Goal: Task Accomplishment & Management: Manage account settings

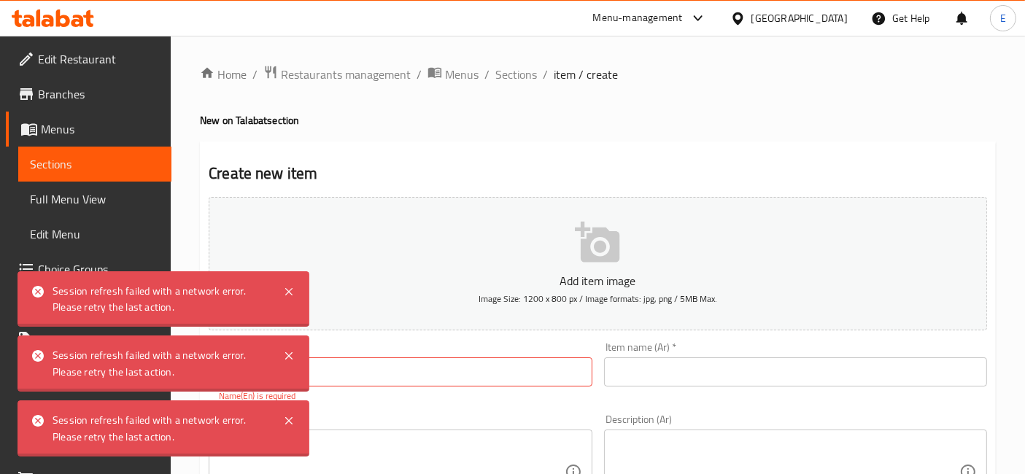
click at [658, 7] on div "Menu-management" at bounding box center [649, 18] width 137 height 35
click at [629, 28] on div "Menu-management" at bounding box center [649, 18] width 137 height 35
click at [642, 15] on div "Menu-management" at bounding box center [638, 18] width 90 height 18
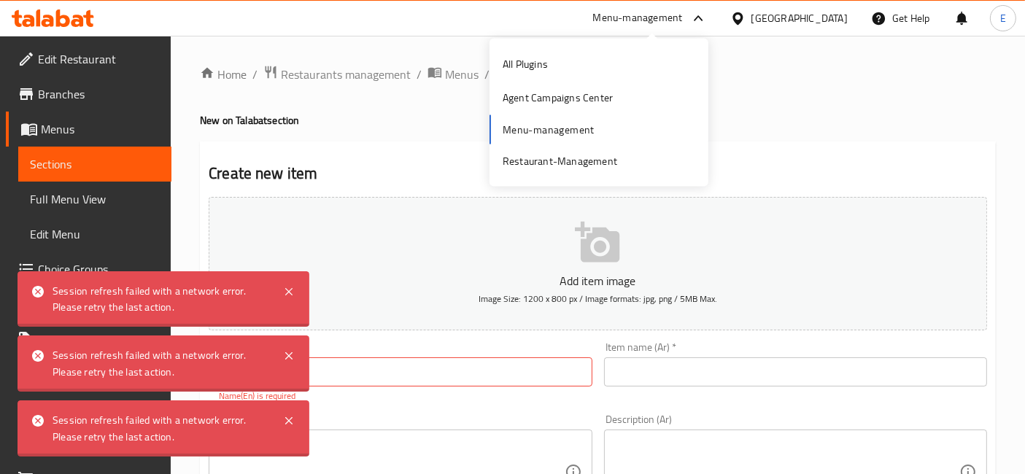
drag, startPoint x: 611, startPoint y: 137, endPoint x: 610, endPoint y: 130, distance: 7.3
click at [610, 130] on div "All Plugins Agent Campaigns Center Menu-management Restaurant-Management" at bounding box center [598, 112] width 219 height 131
click at [609, 154] on div "Restaurant-Management" at bounding box center [560, 160] width 115 height 16
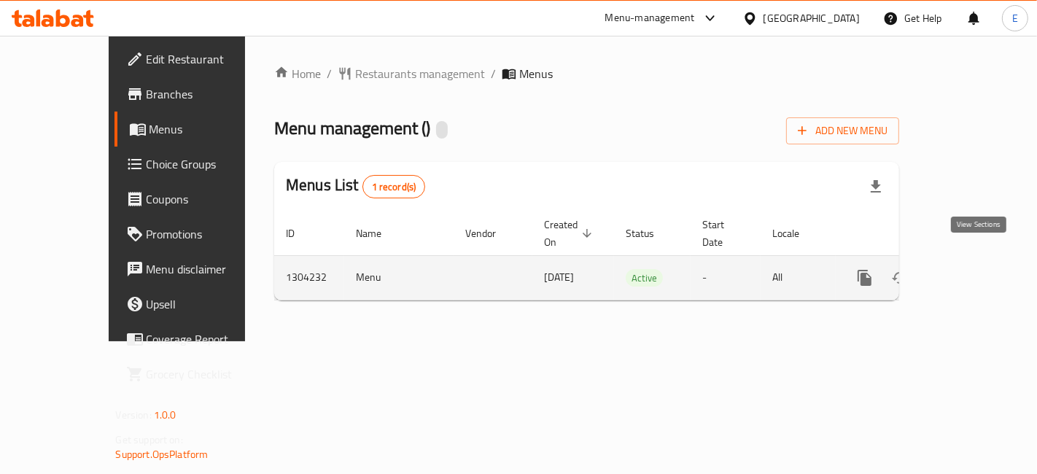
click at [972, 269] on icon "enhanced table" at bounding box center [970, 278] width 18 height 18
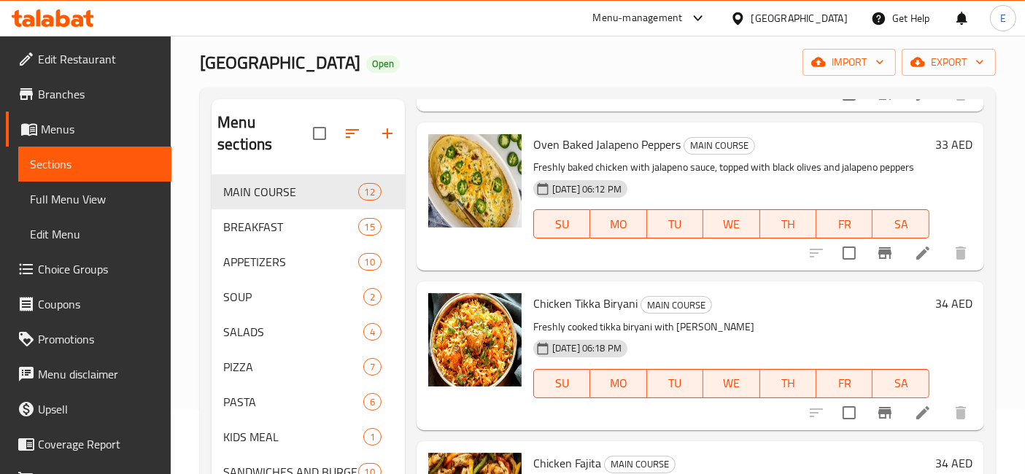
scroll to position [389, 0]
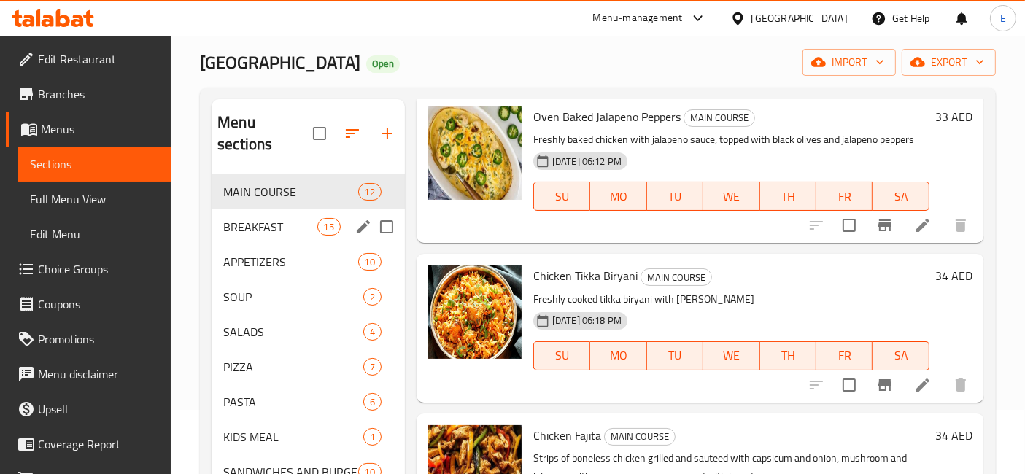
click at [284, 218] on span "BREAKFAST" at bounding box center [269, 227] width 93 height 18
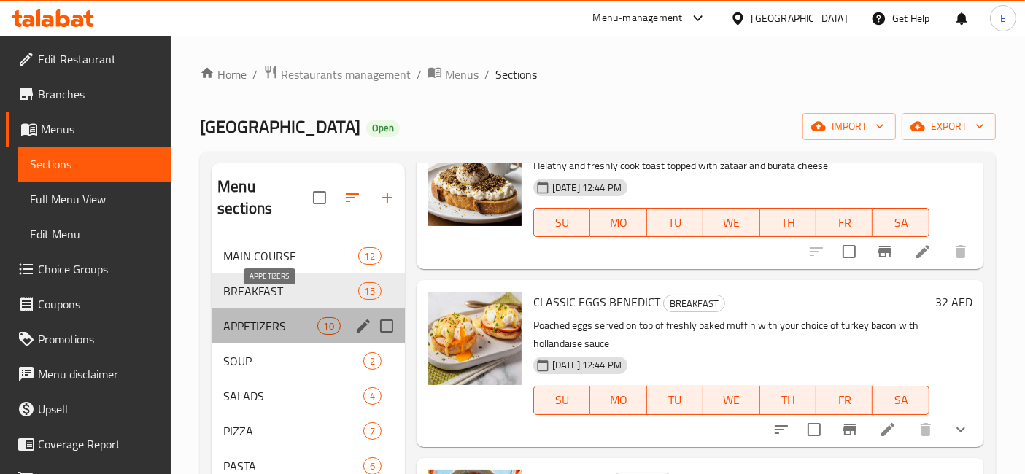
click at [269, 317] on span "APPETIZERS" at bounding box center [269, 326] width 93 height 18
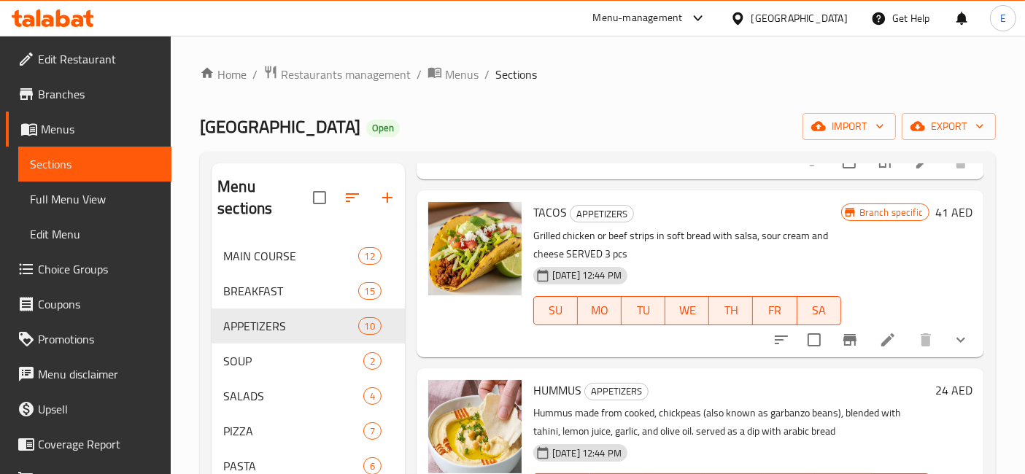
scroll to position [875, 0]
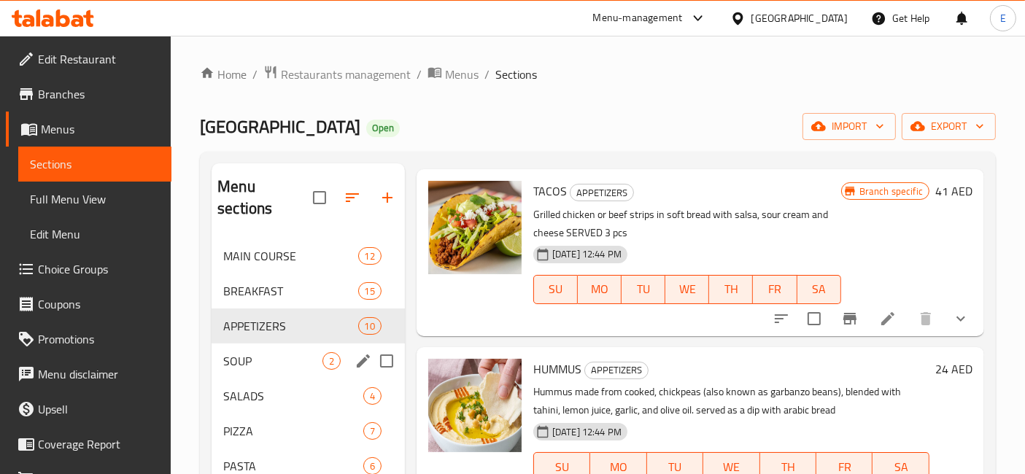
click at [276, 352] on span "SOUP" at bounding box center [272, 361] width 99 height 18
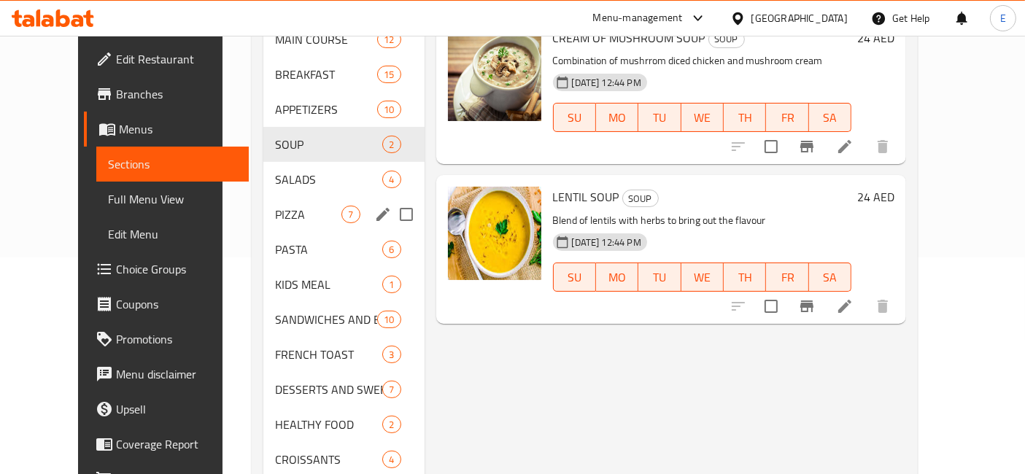
scroll to position [218, 0]
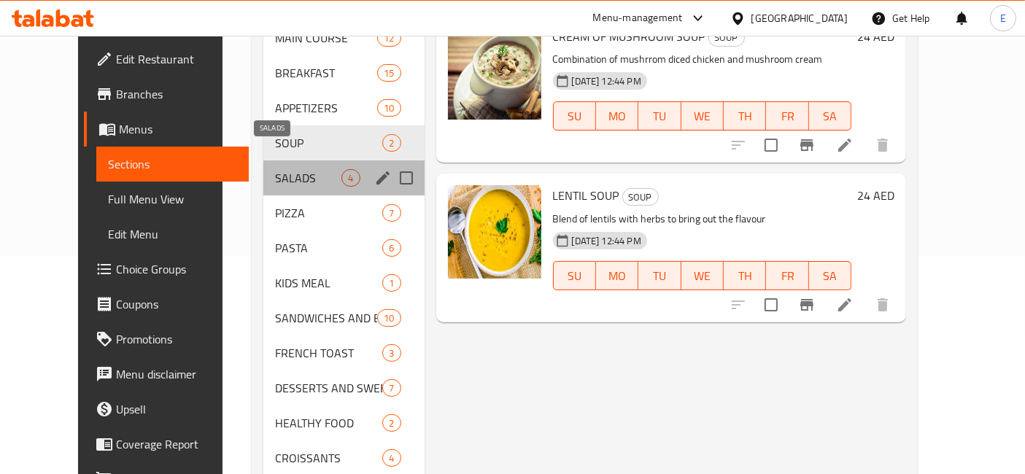
click at [275, 169] on span "SALADS" at bounding box center [308, 178] width 66 height 18
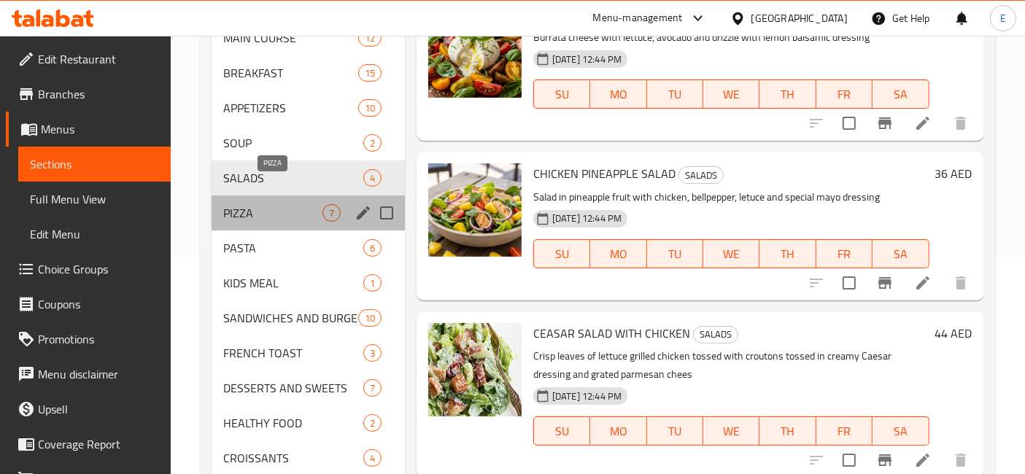
click at [263, 204] on span "PIZZA" at bounding box center [272, 213] width 98 height 18
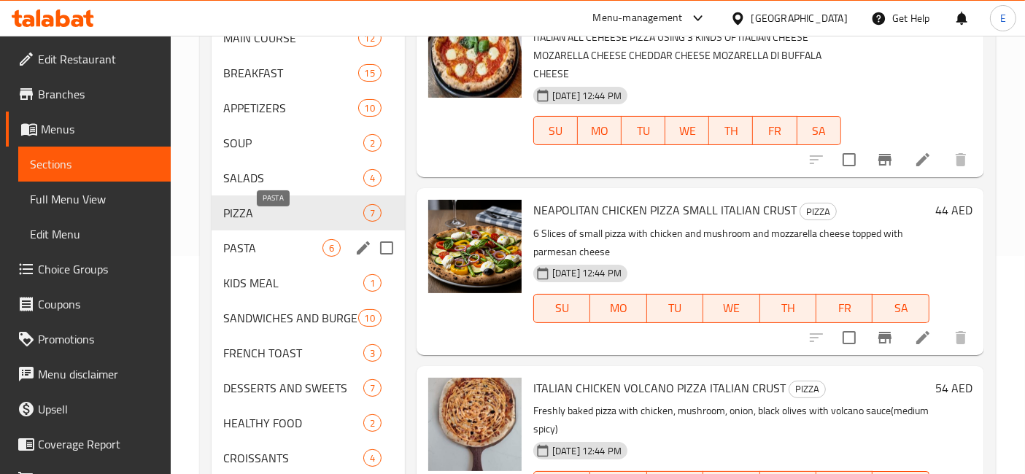
click at [263, 239] on span "PASTA" at bounding box center [272, 248] width 99 height 18
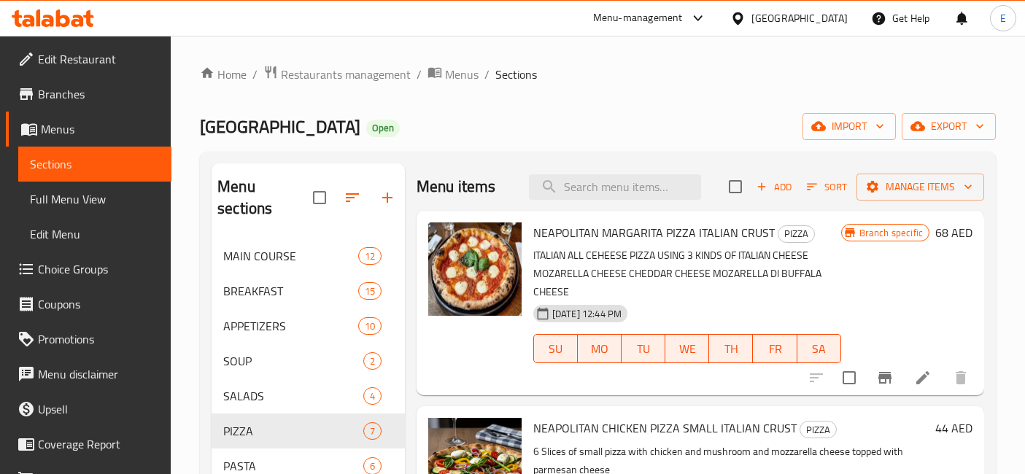
scroll to position [218, 0]
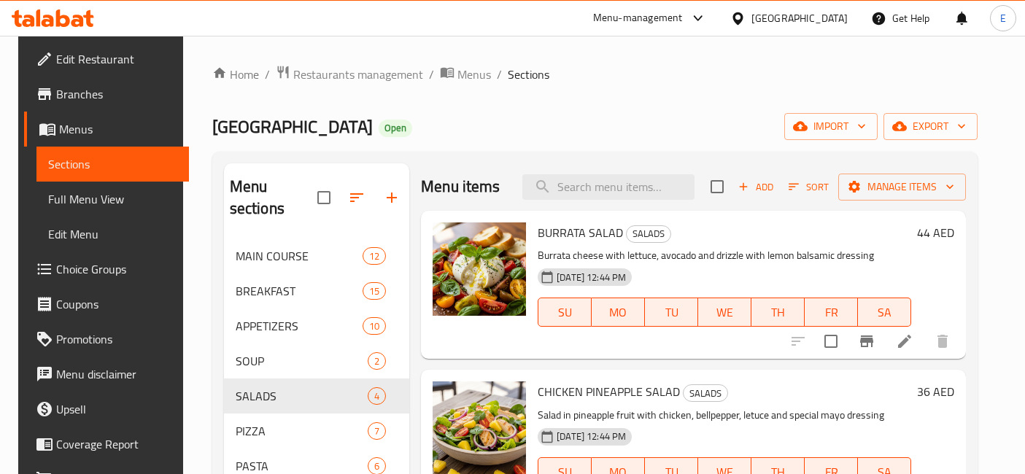
scroll to position [218, 0]
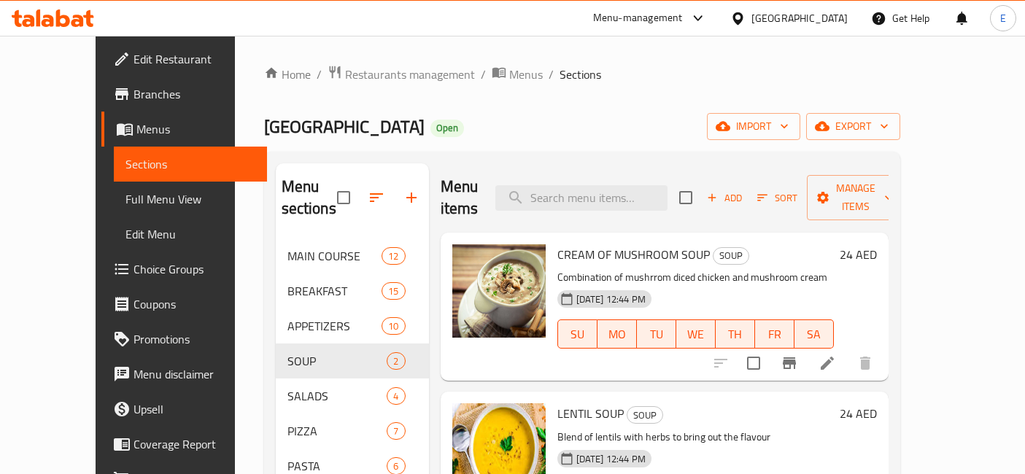
scroll to position [218, 0]
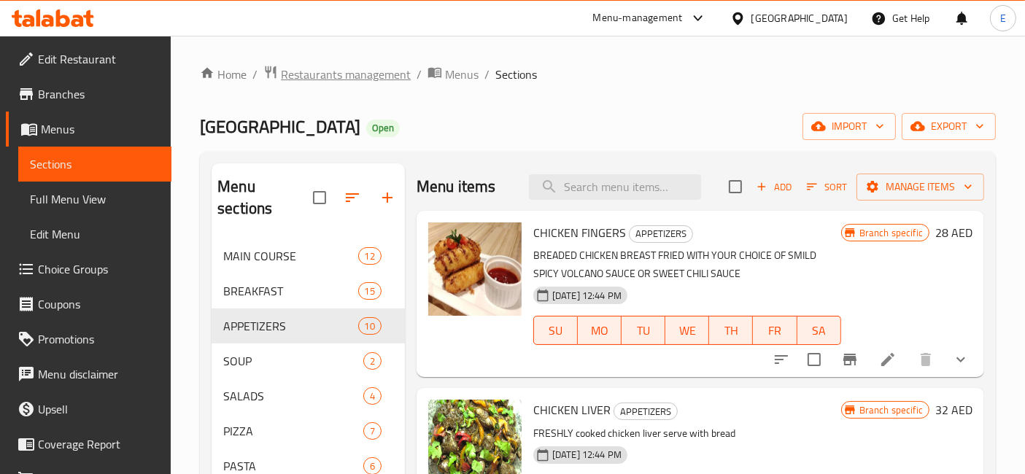
click at [309, 72] on span "Restaurants management" at bounding box center [346, 75] width 130 height 18
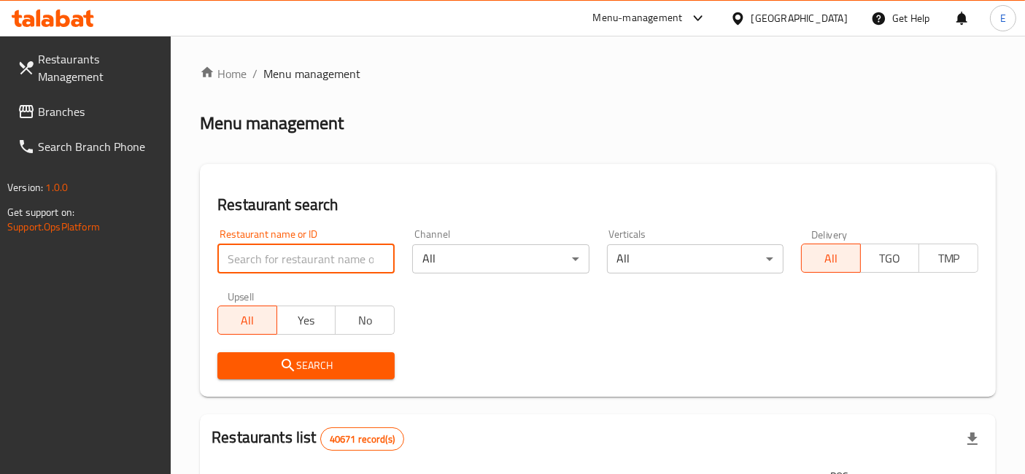
click at [287, 259] on input "search" at bounding box center [305, 258] width 177 height 29
type input "simuli"
click button "Search" at bounding box center [305, 365] width 177 height 27
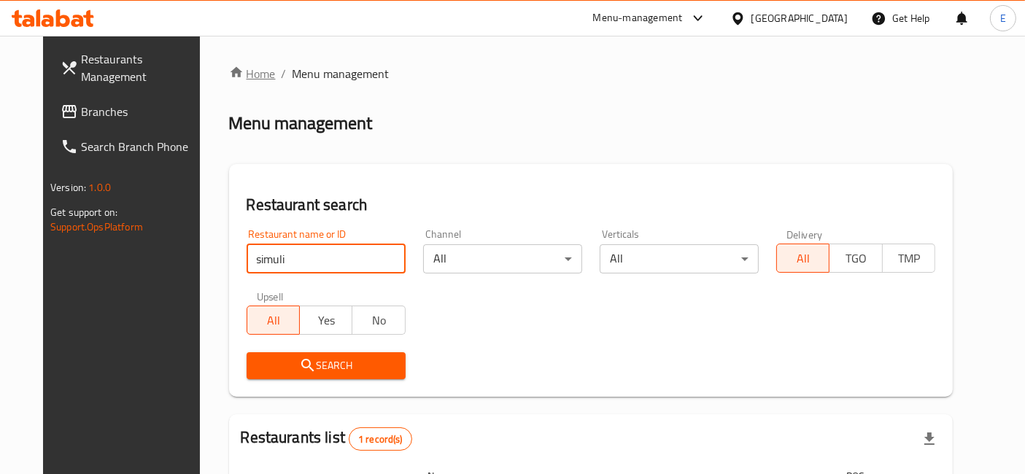
click at [244, 82] on link "Home" at bounding box center [252, 74] width 47 height 18
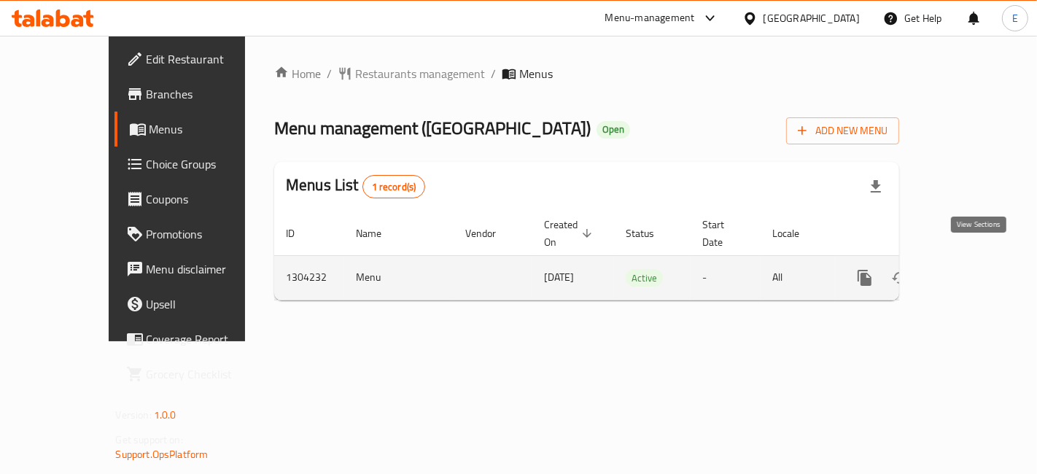
click at [976, 269] on icon "enhanced table" at bounding box center [970, 278] width 18 height 18
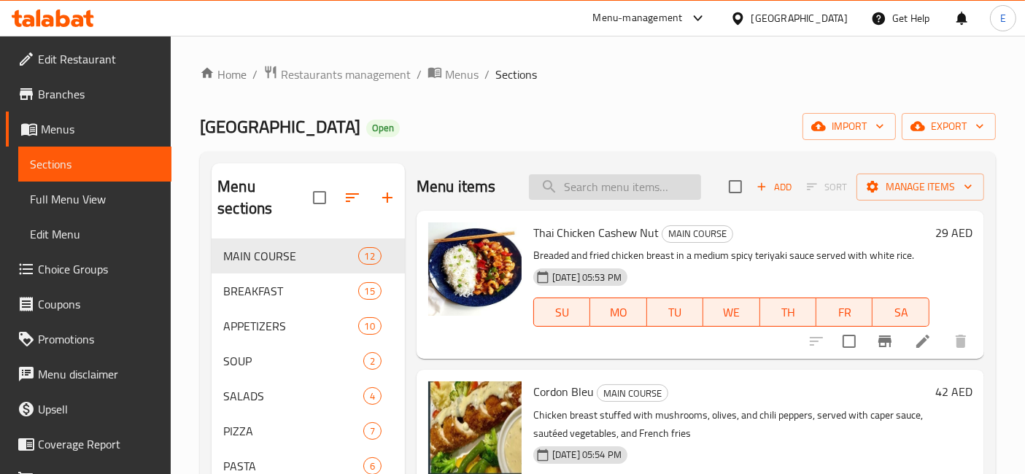
click at [578, 187] on input "search" at bounding box center [615, 187] width 172 height 26
type input "c"
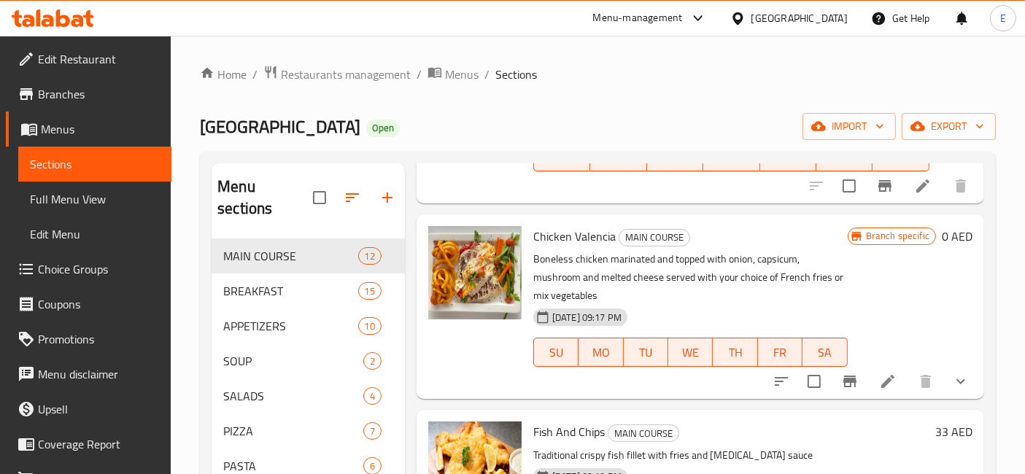
scroll to position [1052, 0]
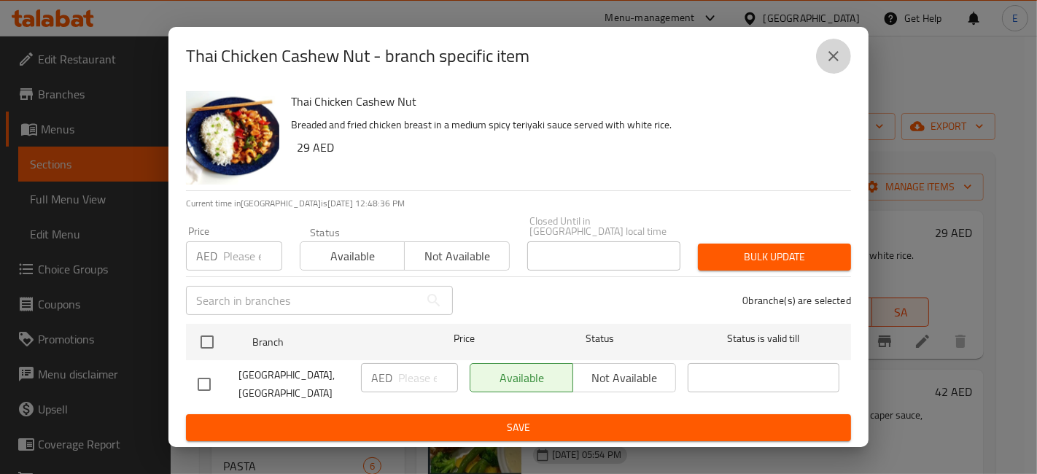
click at [831, 59] on icon "close" at bounding box center [834, 56] width 18 height 18
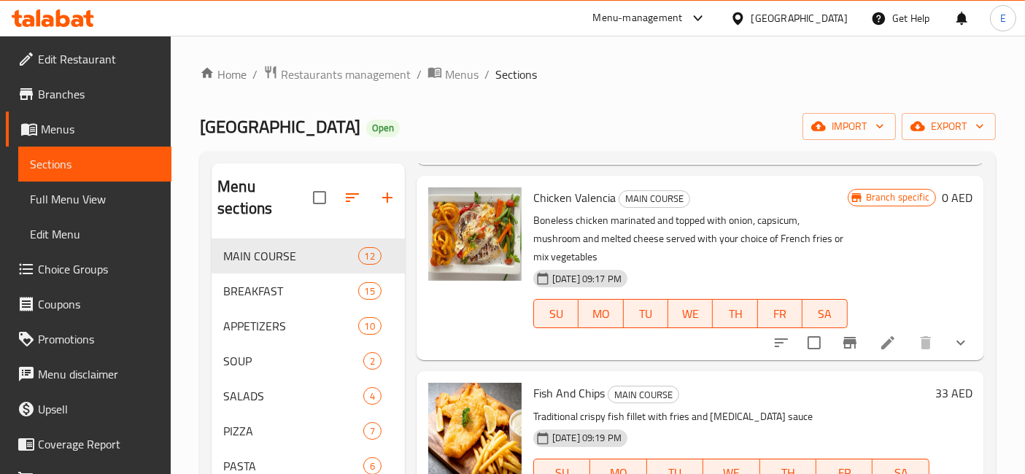
scroll to position [1044, 0]
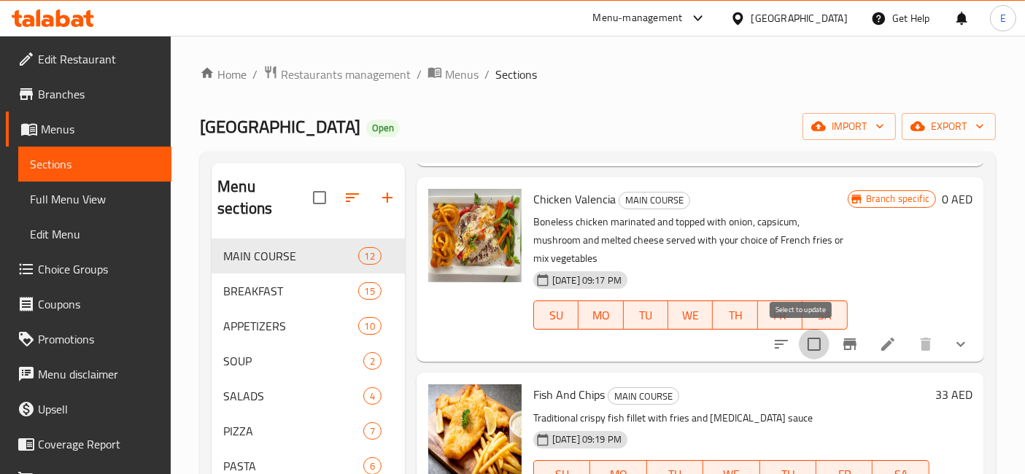
click at [799, 344] on input "checkbox" at bounding box center [814, 344] width 31 height 31
checkbox input "true"
click at [879, 349] on icon at bounding box center [888, 345] width 18 height 18
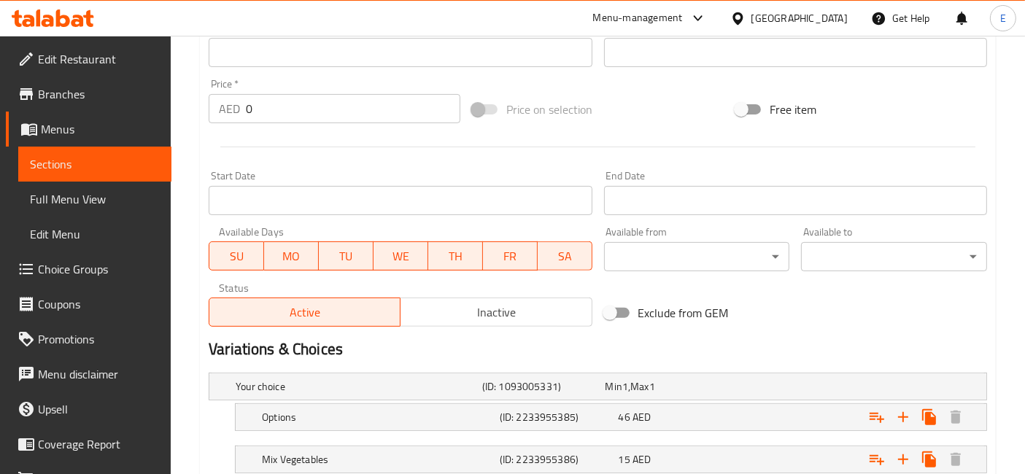
scroll to position [650, 0]
